Goal: Use online tool/utility: Use online tool/utility

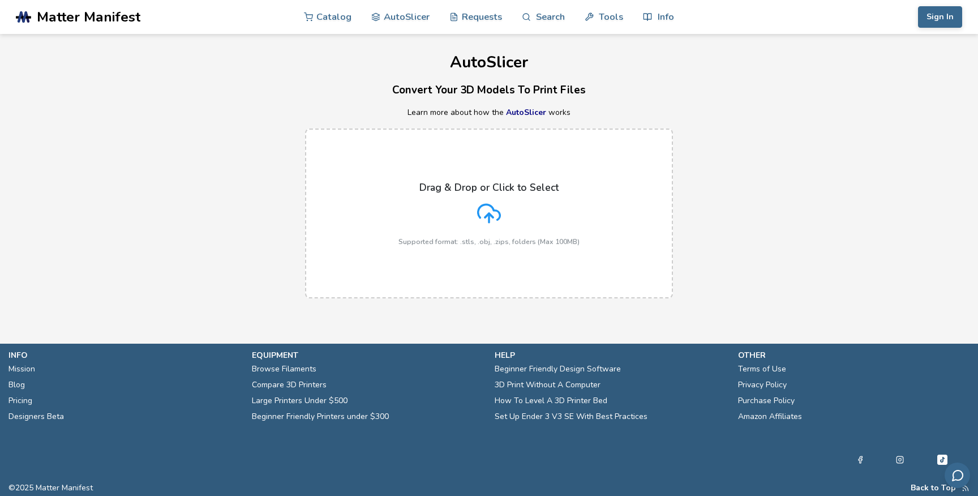
click at [496, 218] on icon at bounding box center [489, 213] width 24 height 24
click at [0, 0] on input "Drag & Drop or Click to Select Supported format: .stls, .obj, .zips, folders (M…" at bounding box center [0, 0] width 0 height 0
click at [497, 224] on icon at bounding box center [489, 213] width 24 height 24
click at [0, 0] on input "Drag & Drop or Click to Select Supported format: .stls, .obj, .zips, folders (M…" at bounding box center [0, 0] width 0 height 0
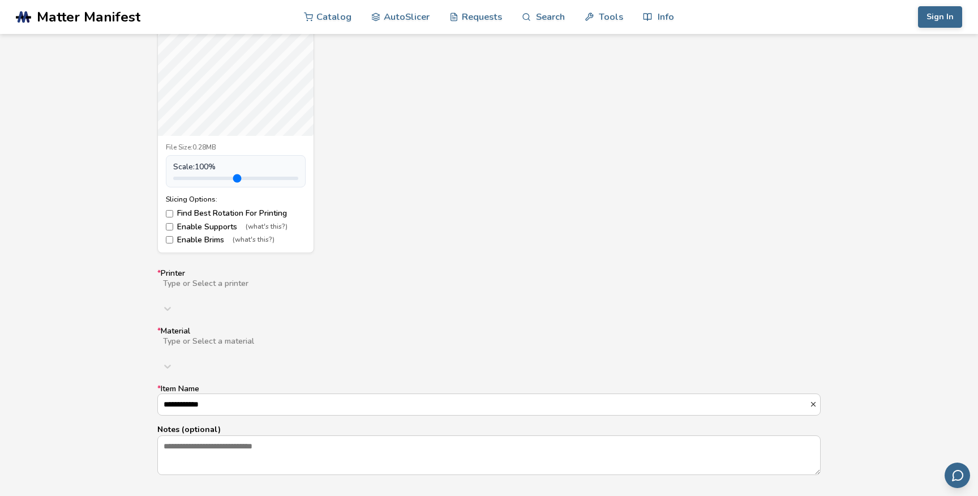
scroll to position [533, 0]
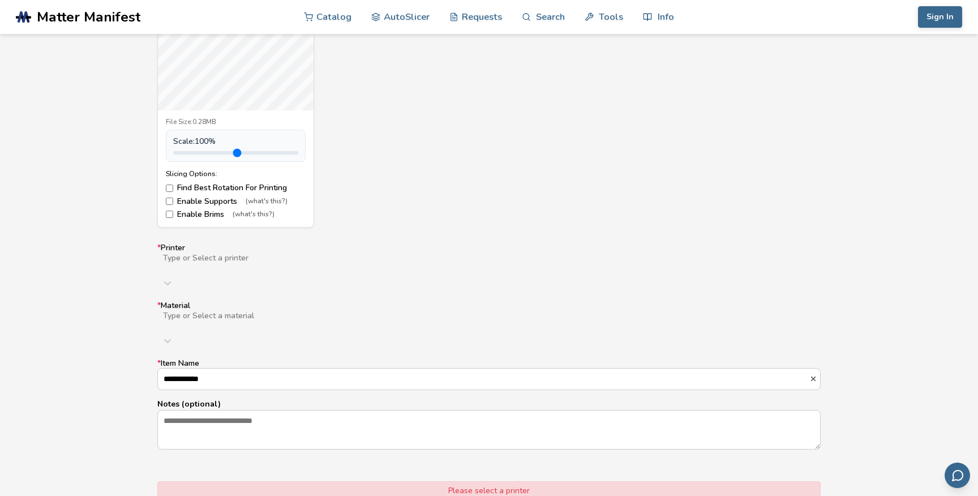
click at [478, 263] on div at bounding box center [342, 267] width 361 height 9
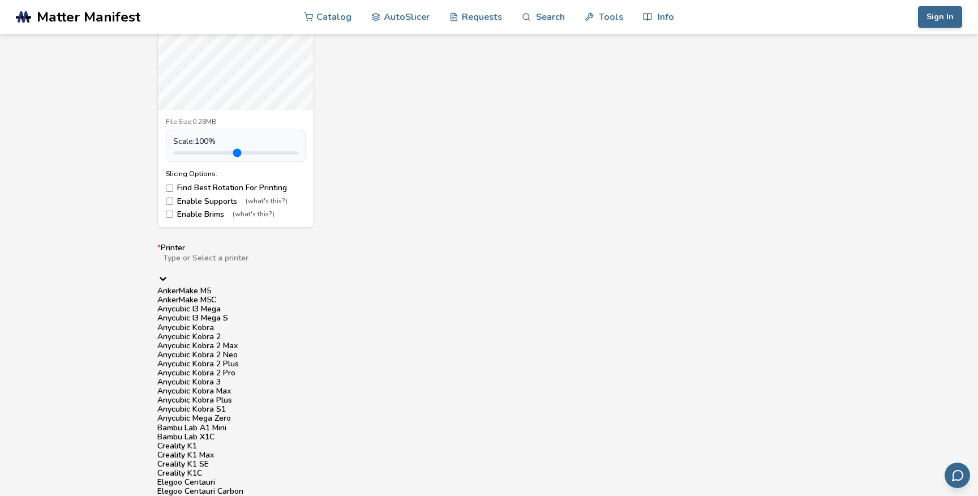
click at [444, 224] on div "Bergshult_v3.stl File Size: 0.28MB Scale: 100 % Slicing Options: Find Best Rota…" at bounding box center [488, 77] width 663 height 302
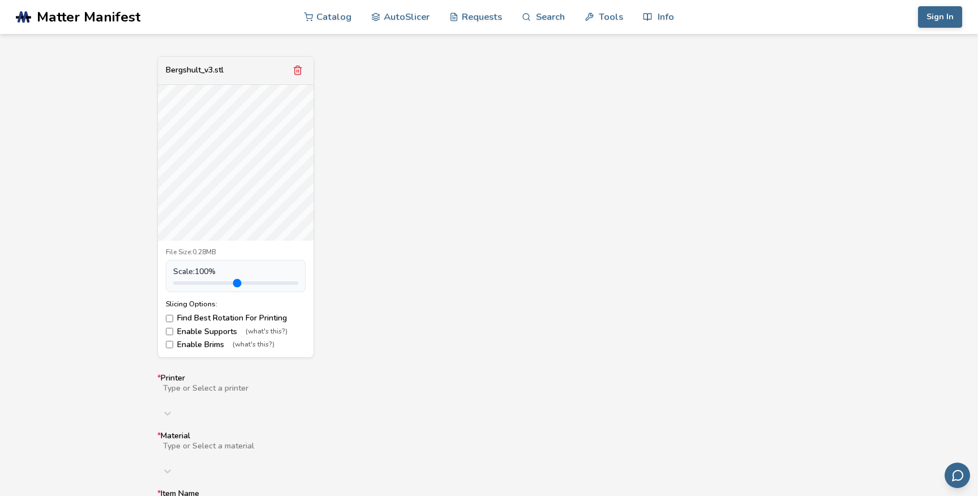
scroll to position [381, 0]
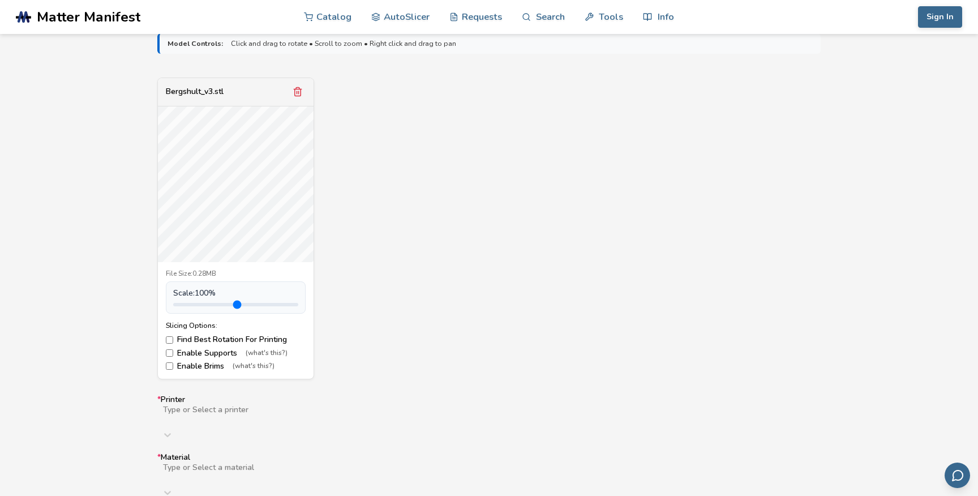
click at [347, 149] on div "Bergshult_v3.stl File Size: 0.28MB Scale: 100 % Slicing Options: Find Best Rota…" at bounding box center [488, 229] width 663 height 302
